Goal: Find specific page/section: Find specific page/section

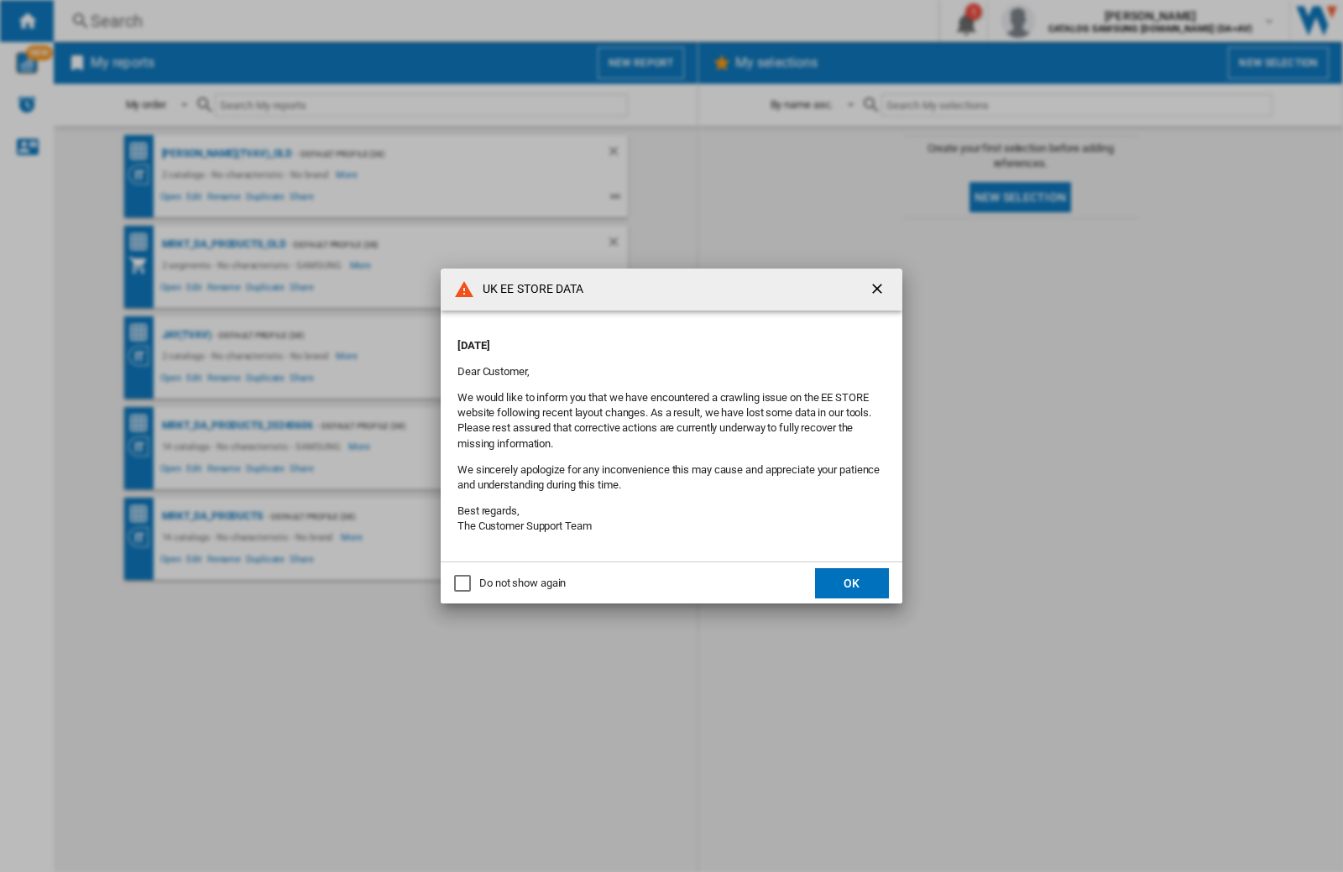
click at [1069, 21] on div "UK EE STORE DATA [DATE] Dear Customer, We would like to inform you that we have…" at bounding box center [671, 436] width 1343 height 872
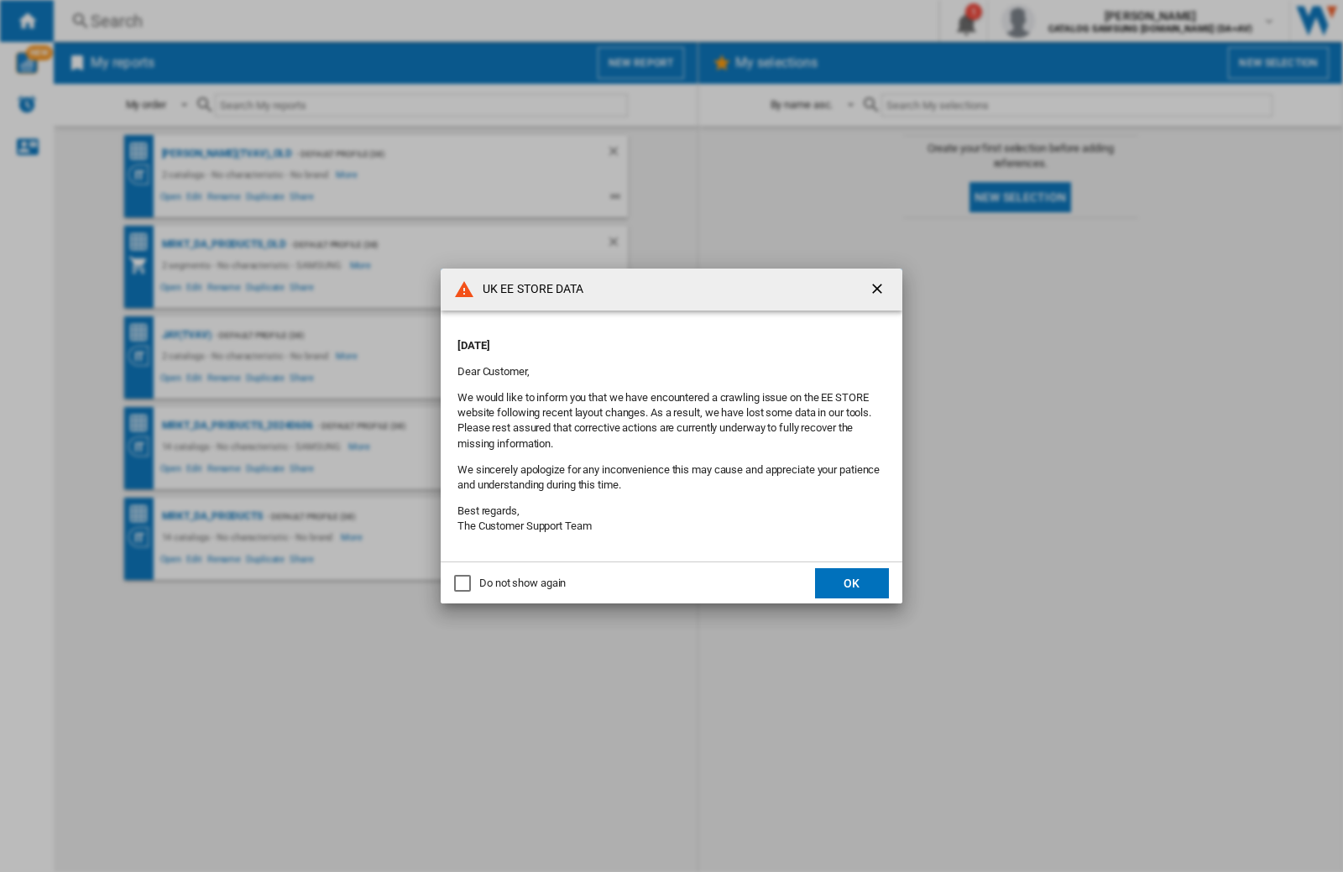
click at [1069, 21] on div "UK EE STORE DATA [DATE] Dear Customer, We would like to inform you that we have…" at bounding box center [671, 436] width 1343 height 872
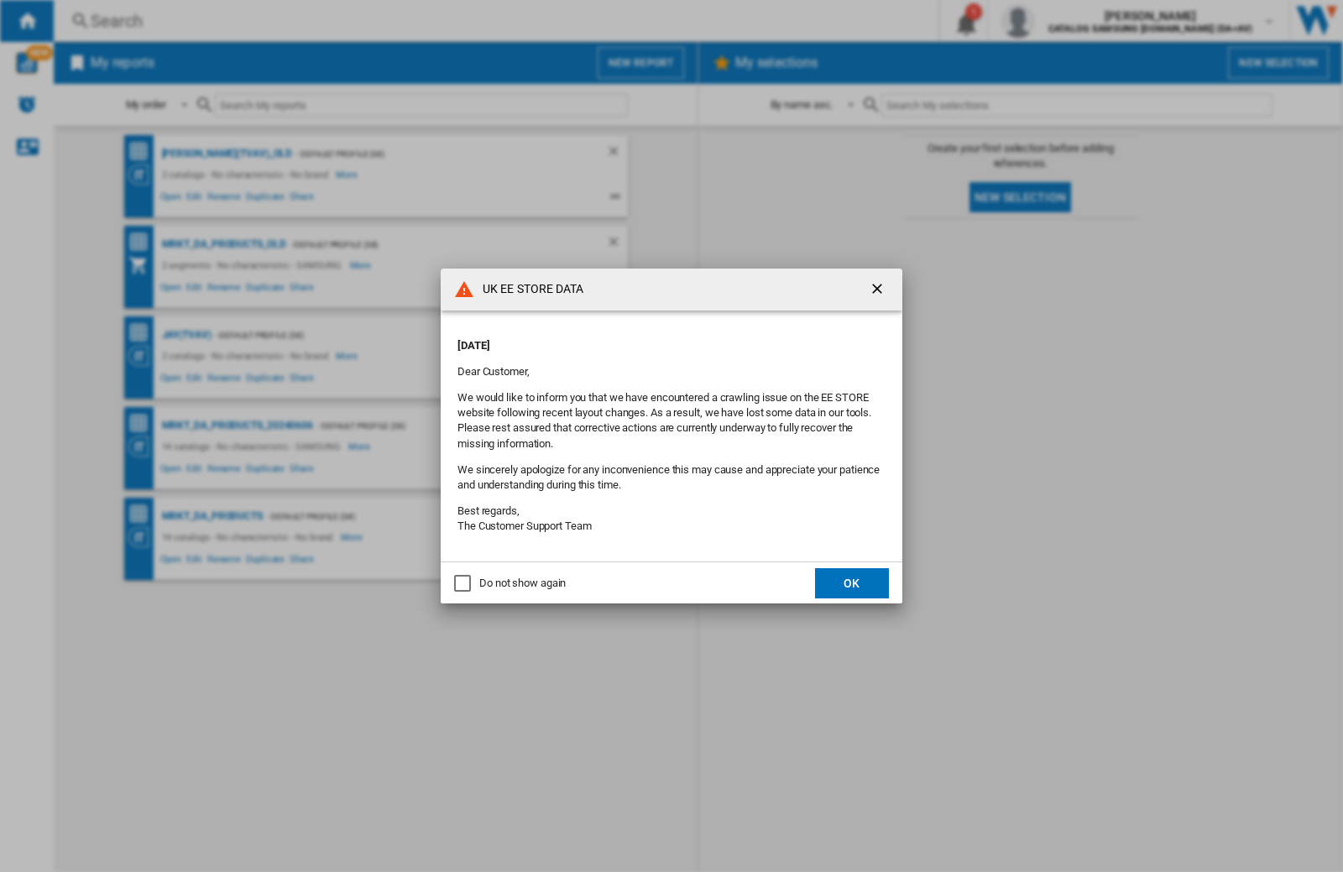
click at [1069, 21] on div "UK EE STORE DATA [DATE] Dear Customer, We would like to inform you that we have…" at bounding box center [671, 436] width 1343 height 872
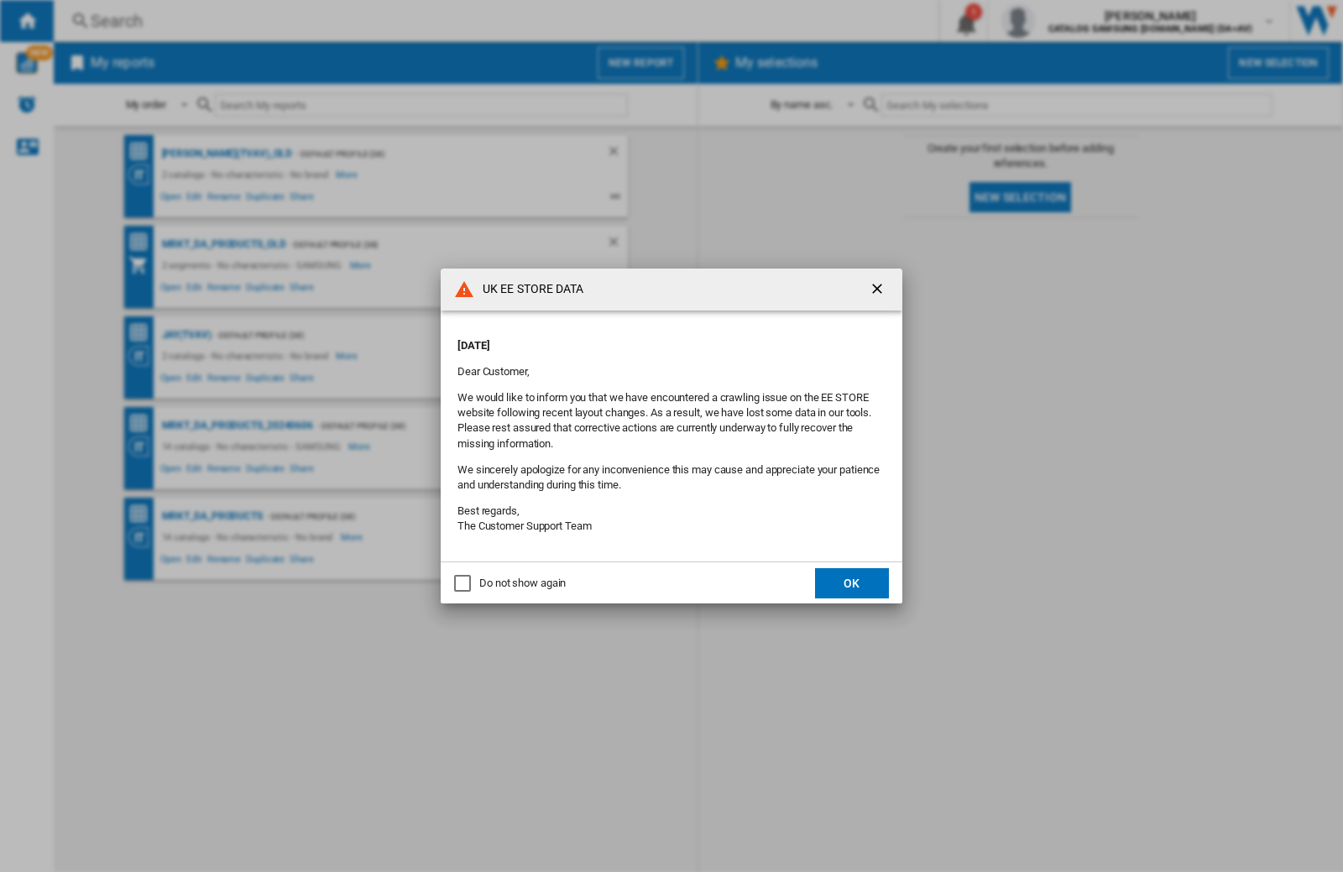
click at [1069, 21] on div "UK EE STORE DATA [DATE] Dear Customer, We would like to inform you that we have…" at bounding box center [671, 436] width 1343 height 872
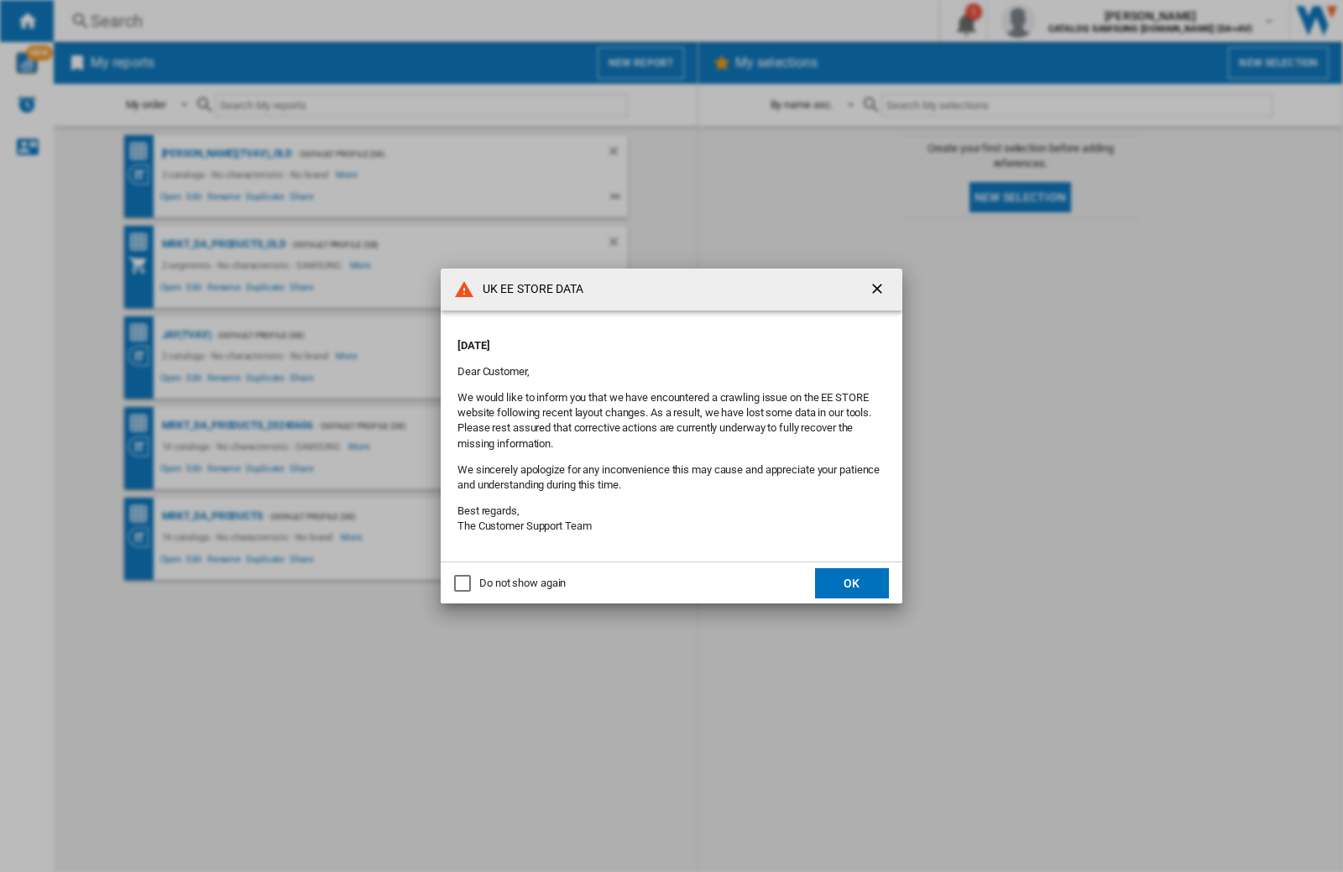
click at [1069, 21] on div "UK EE STORE DATA [DATE] Dear Customer, We would like to inform you that we have…" at bounding box center [671, 436] width 1343 height 872
